Goal: Find specific page/section: Find specific page/section

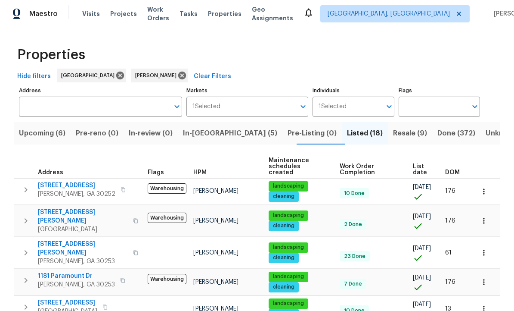
click at [393, 136] on span "Resale (9)" at bounding box center [410, 133] width 34 height 12
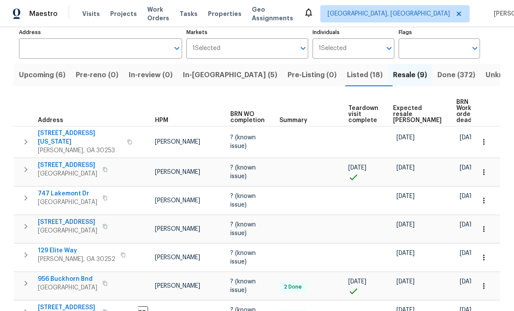
scroll to position [0, 34]
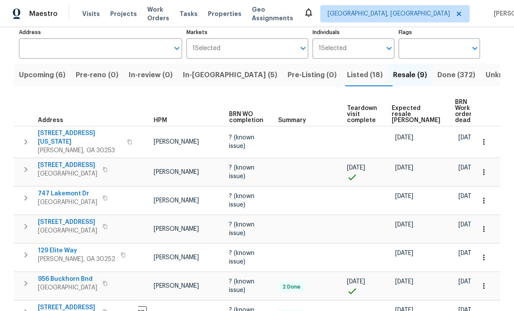
click at [38, 218] on span "60 Hammock Dr" at bounding box center [67, 222] width 59 height 9
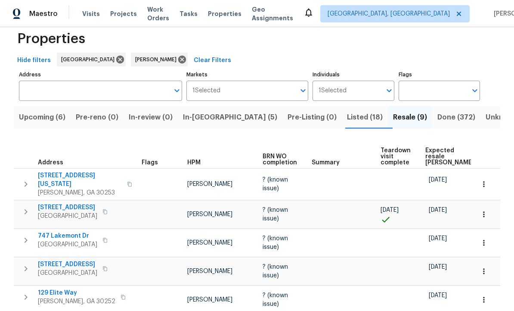
scroll to position [11, 0]
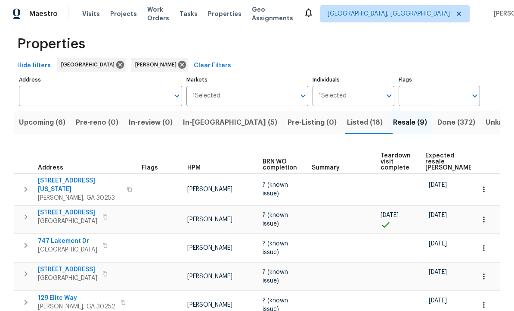
click at [347, 123] on span "Listed (18)" at bounding box center [365, 122] width 36 height 12
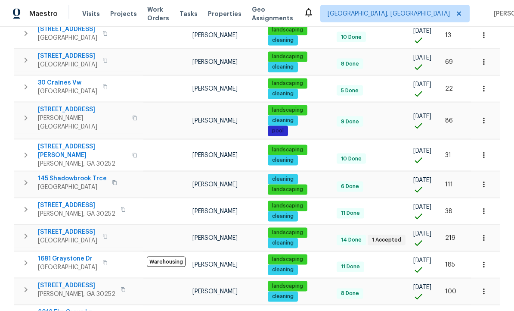
scroll to position [272, 0]
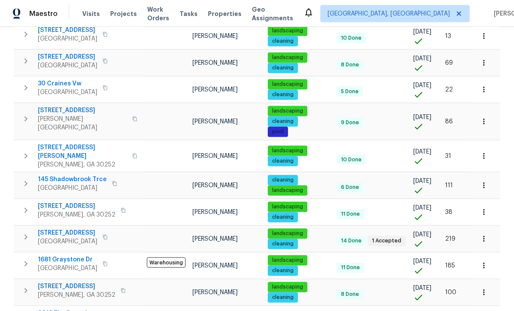
click at [79, 228] on span "9129 Bent Pine Ct NE" at bounding box center [67, 232] width 59 height 9
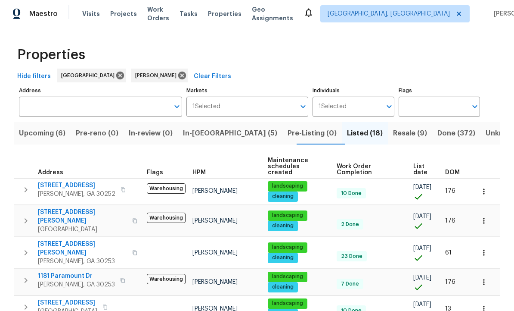
scroll to position [0, 0]
click at [213, 132] on span "In-reno (5)" at bounding box center [230, 133] width 94 height 12
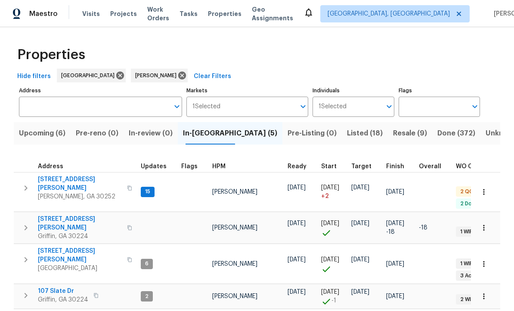
scroll to position [7, 1]
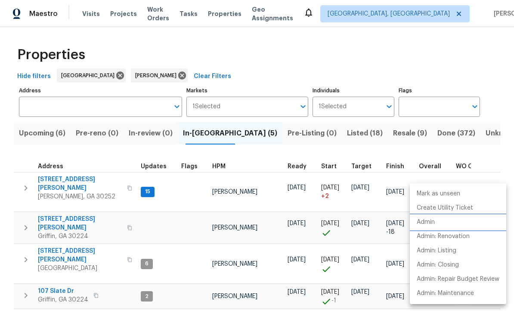
click at [439, 221] on li "Admin" at bounding box center [458, 222] width 96 height 14
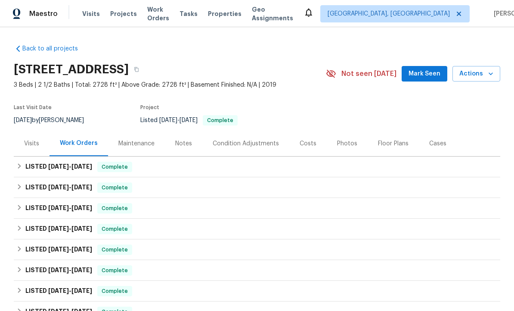
click at [425, 75] on span "Mark Seen" at bounding box center [425, 73] width 32 height 11
